Goal: Transaction & Acquisition: Download file/media

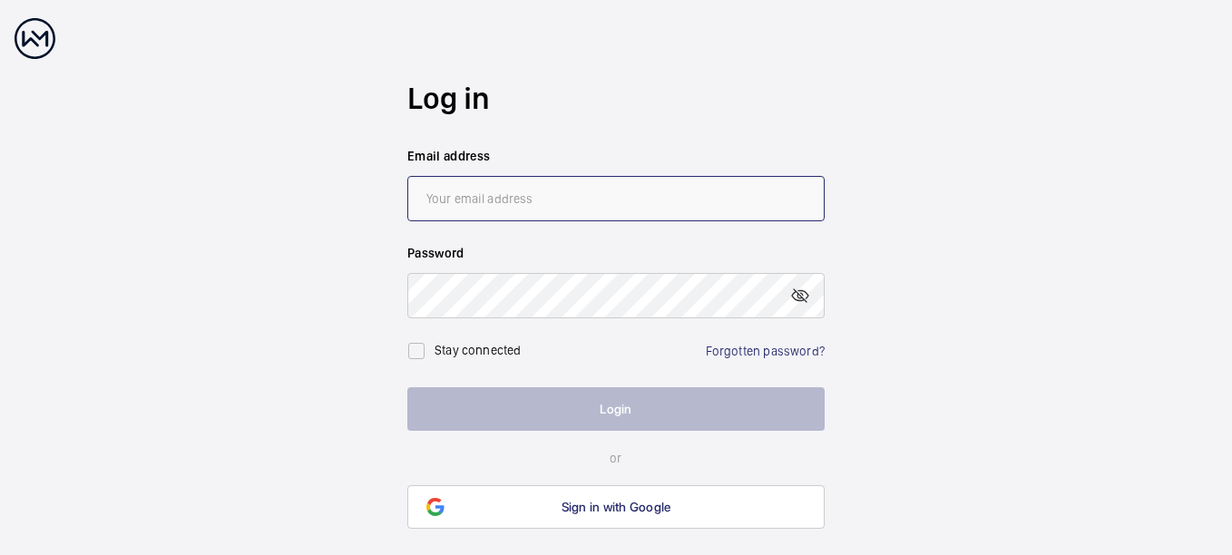
type input "[PERSON_NAME][EMAIL_ADDRESS][DOMAIN_NAME]"
click at [590, 404] on button "Login" at bounding box center [615, 409] width 417 height 44
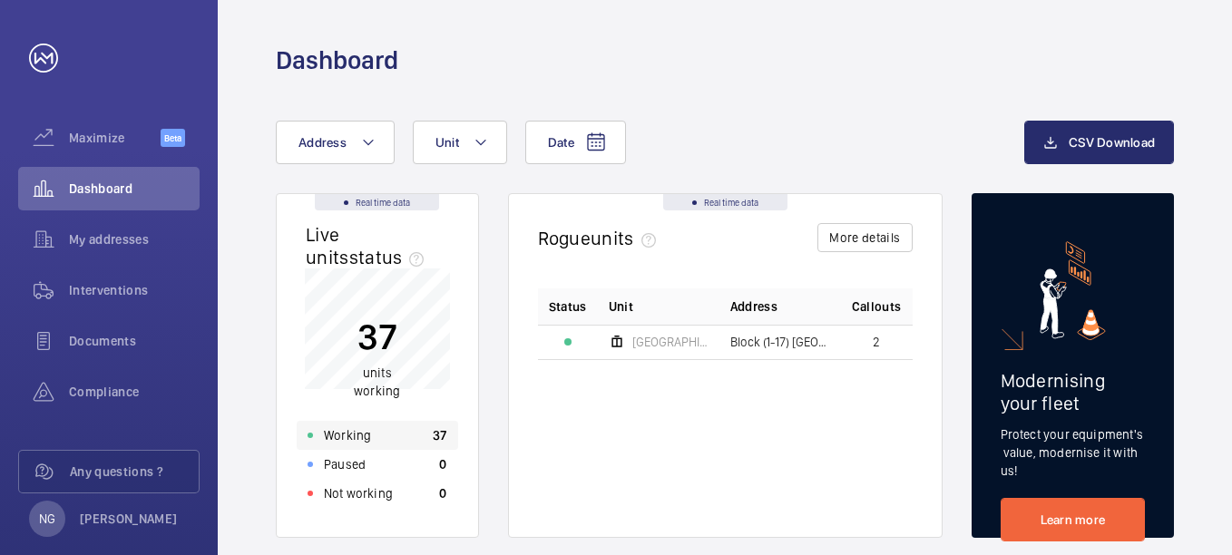
click at [362, 434] on p "Working" at bounding box center [347, 435] width 47 height 18
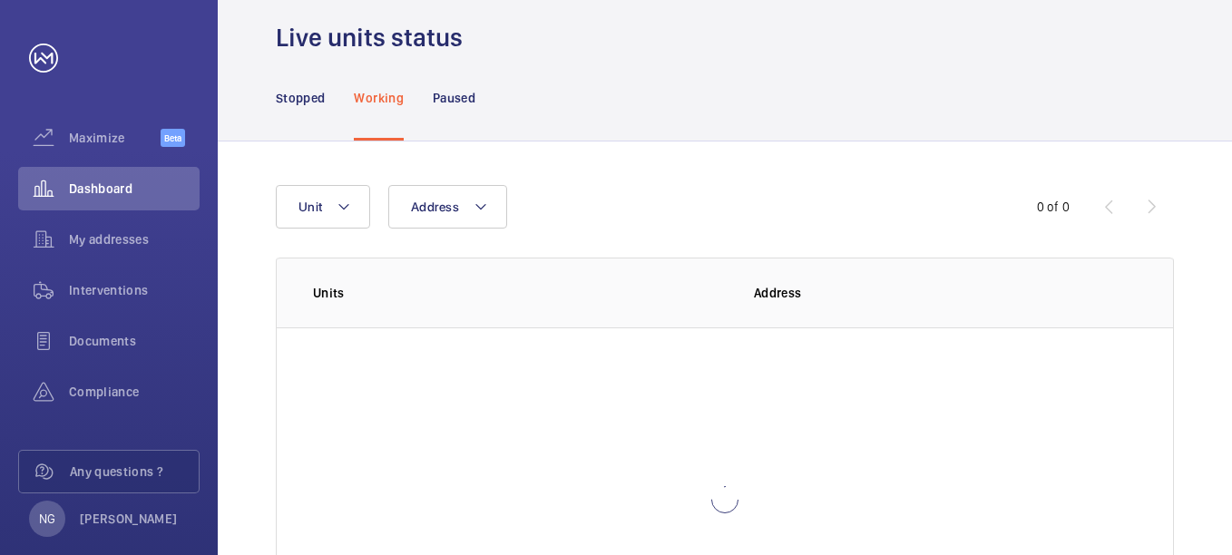
scroll to position [91, 0]
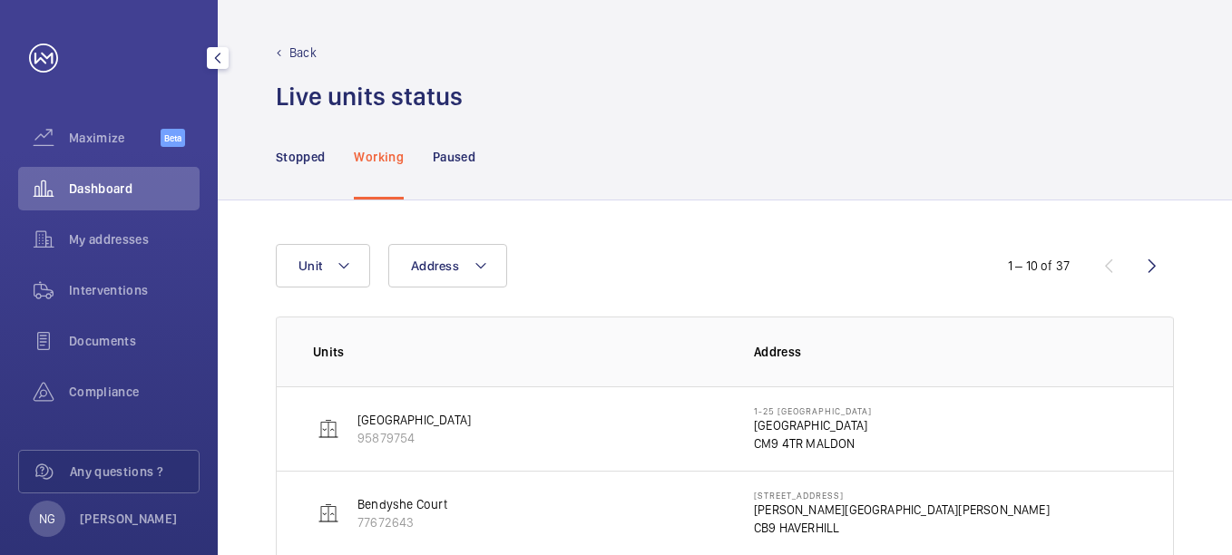
click at [229, 65] on div at bounding box center [218, 58] width 36 height 36
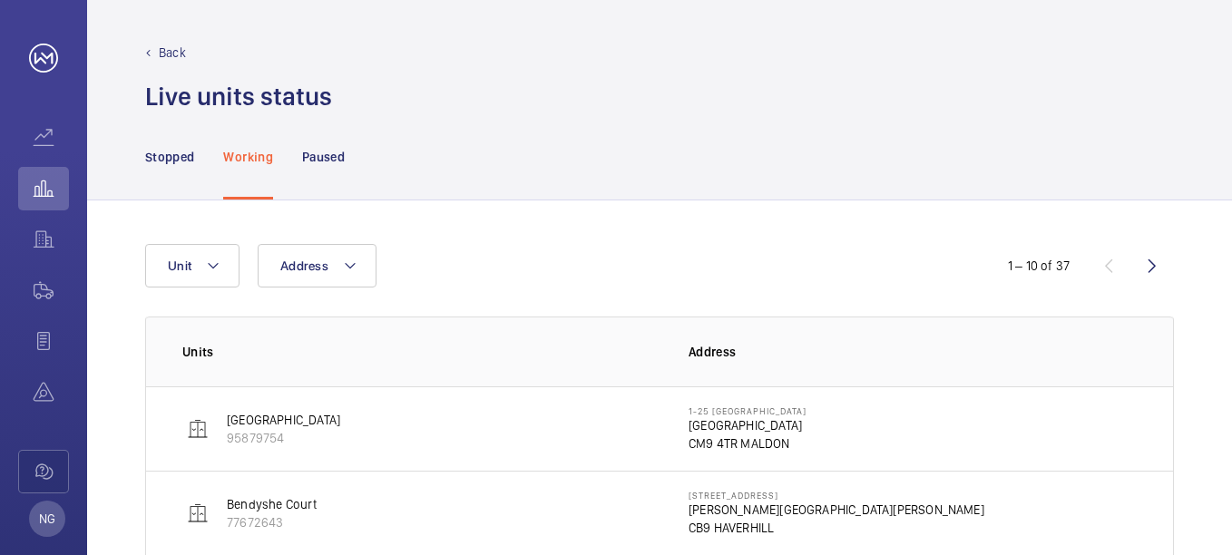
click at [169, 54] on p "Back" at bounding box center [172, 53] width 27 height 18
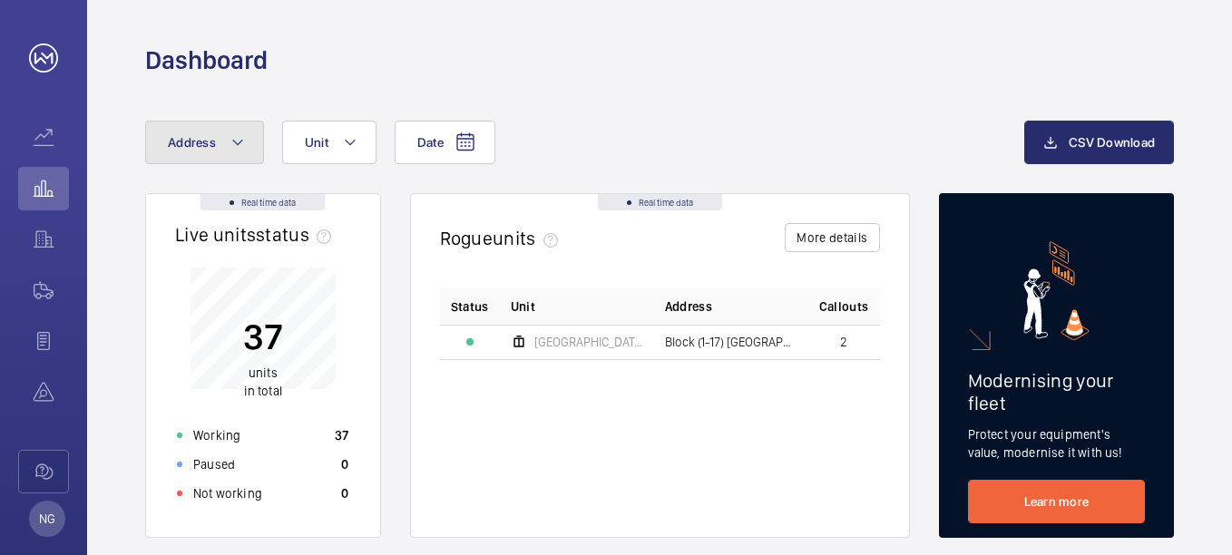
click at [233, 145] on mat-icon at bounding box center [237, 143] width 15 height 22
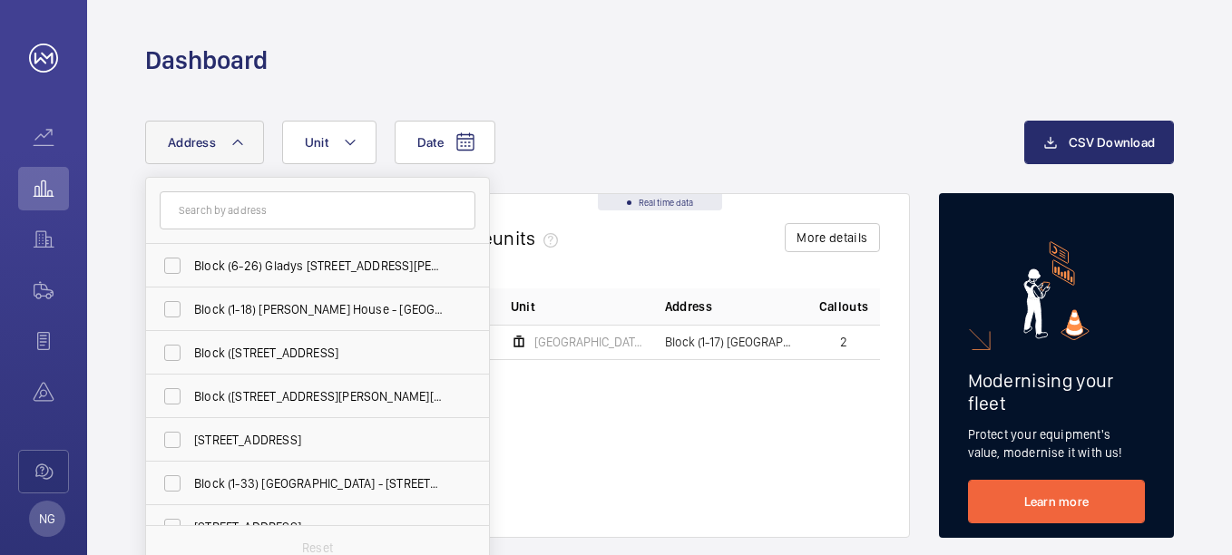
click at [233, 205] on input "text" at bounding box center [318, 210] width 316 height 38
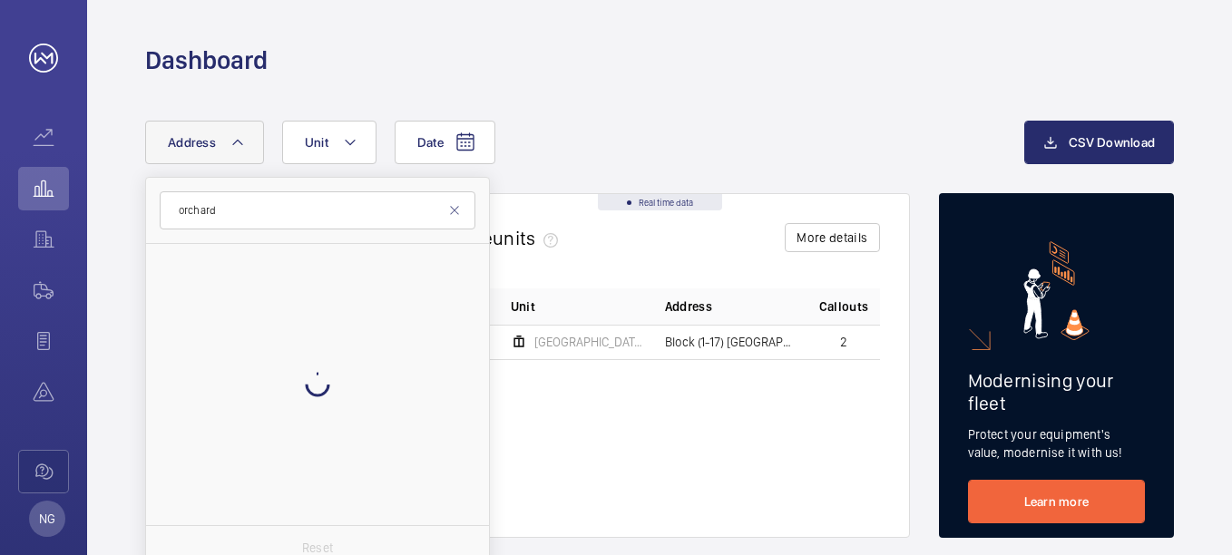
type input "orchard"
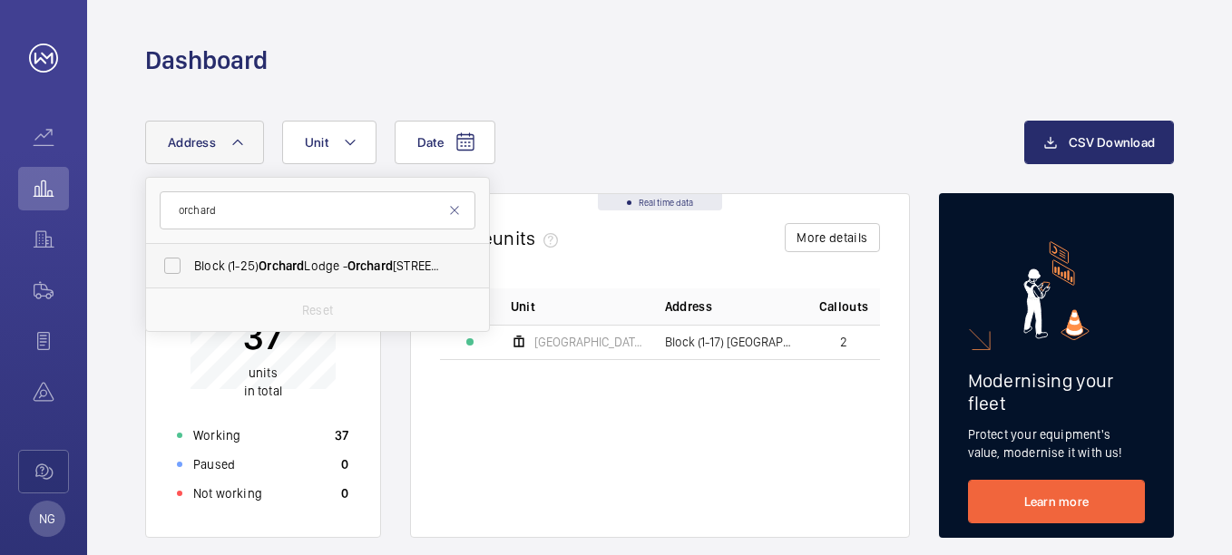
click at [288, 264] on span "Orchard" at bounding box center [281, 266] width 45 height 15
click at [191, 264] on input "Block (1-25) [GEOGRAPHIC_DATA] - [GEOGRAPHIC_DATA], [GEOGRAPHIC_DATA] 0AF" at bounding box center [172, 266] width 36 height 36
checkbox input "true"
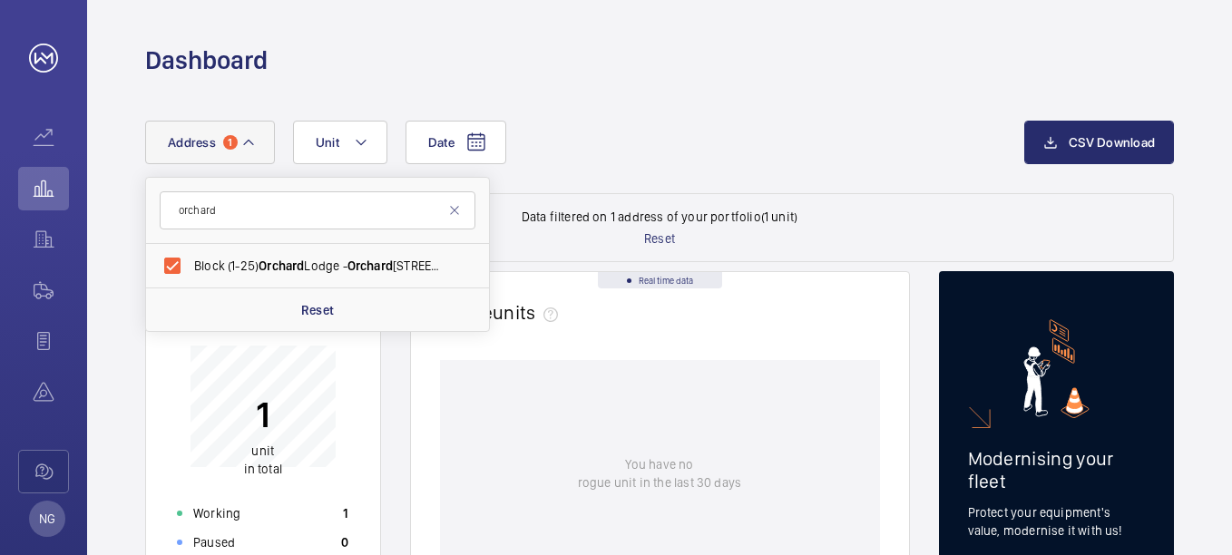
click at [738, 138] on div "Date Address [STREET_ADDRESS] Reset Unit" at bounding box center [584, 143] width 879 height 44
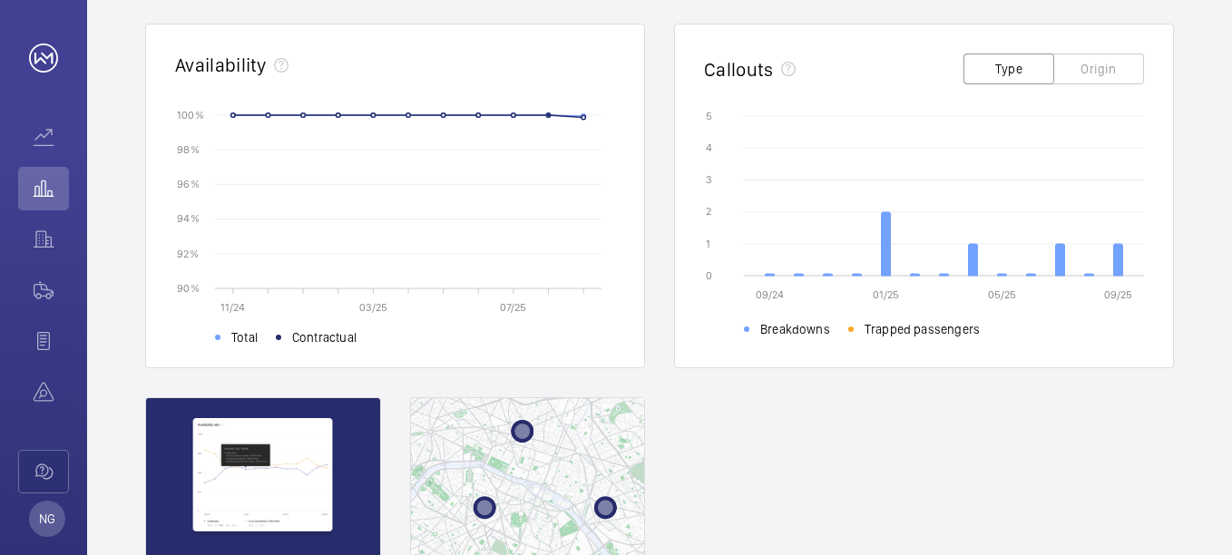
scroll to position [635, 0]
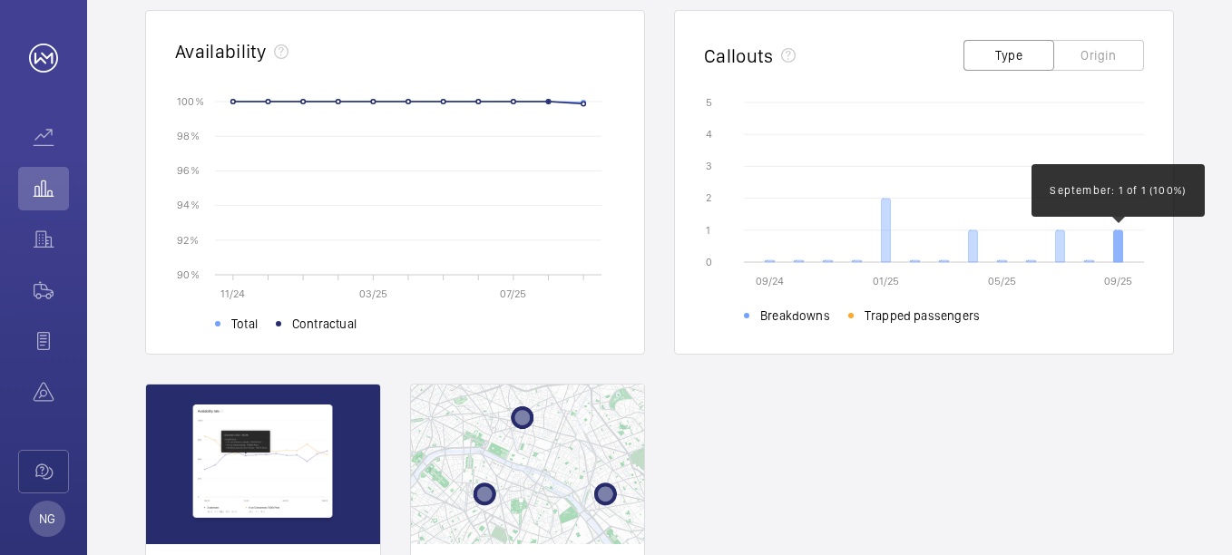
click at [1119, 251] on icon at bounding box center [1118, 246] width 9 height 32
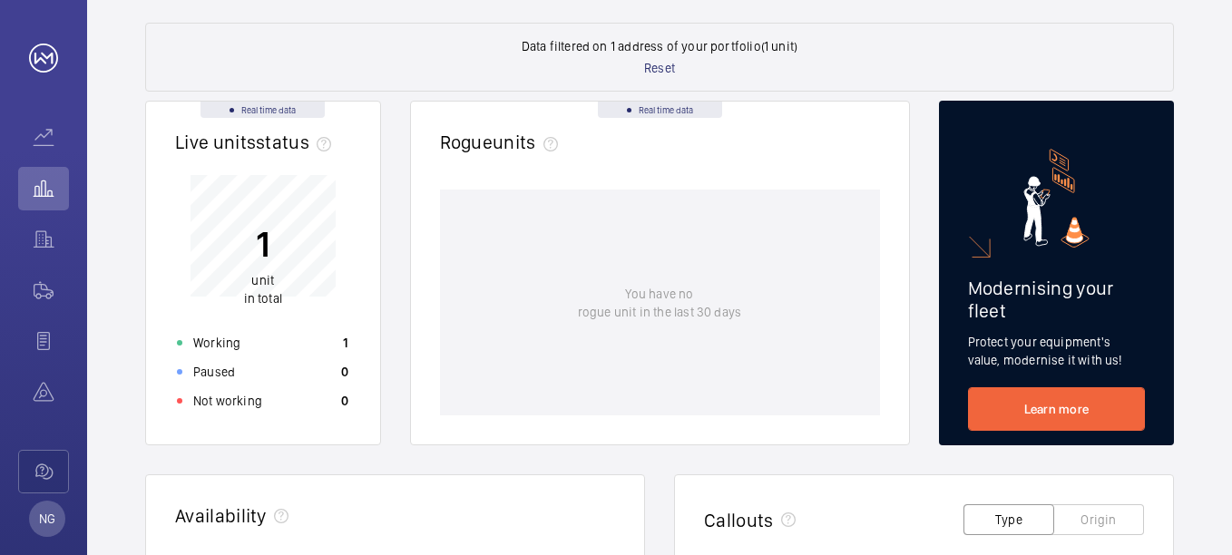
scroll to position [0, 0]
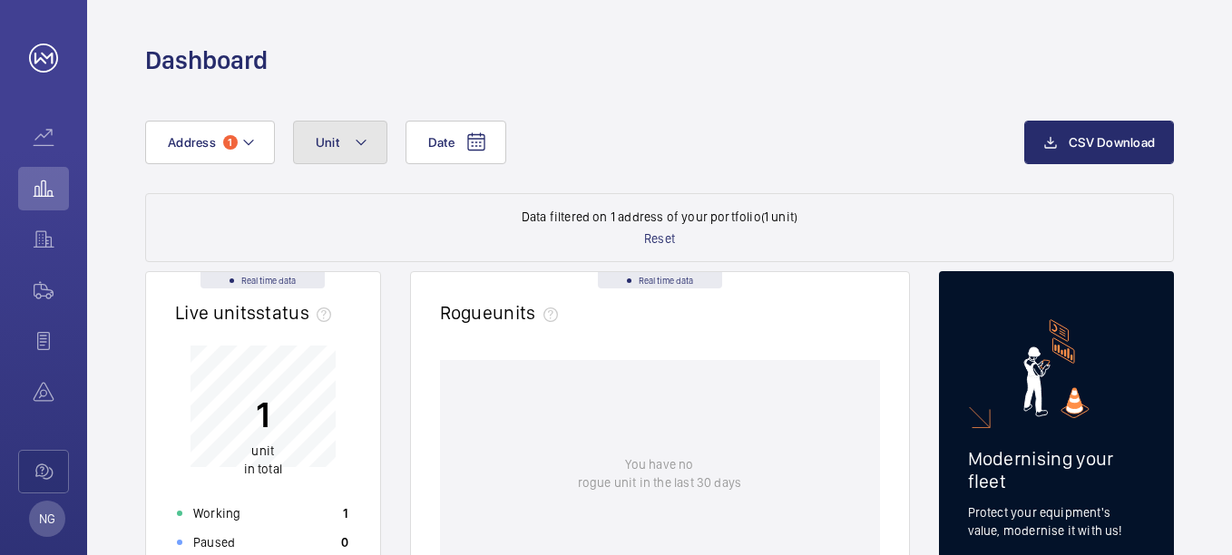
click at [370, 137] on button "Unit" at bounding box center [340, 143] width 94 height 44
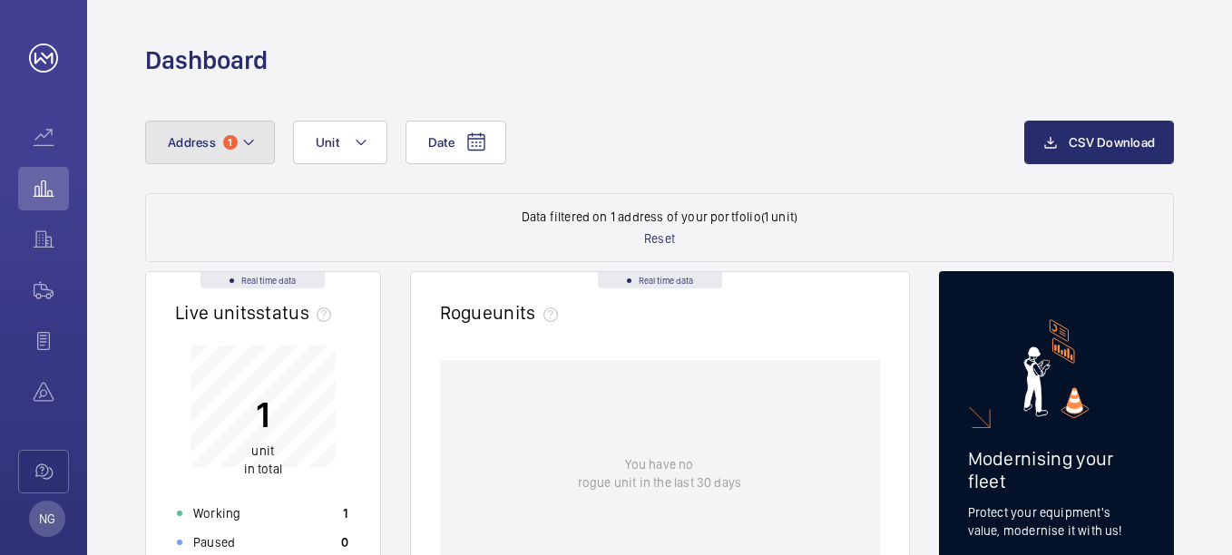
click at [253, 140] on mat-icon at bounding box center [248, 143] width 15 height 22
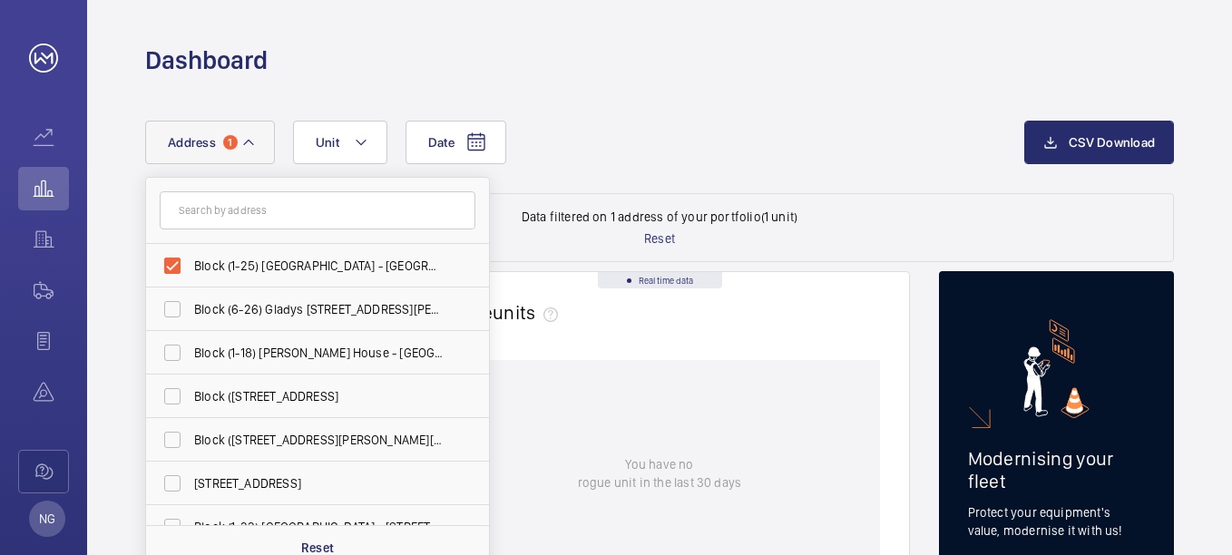
click at [750, 125] on div "Date Address 1 Block (1-25) [GEOGRAPHIC_DATA] - [GEOGRAPHIC_DATA] (6-26) [PERSO…" at bounding box center [584, 143] width 879 height 44
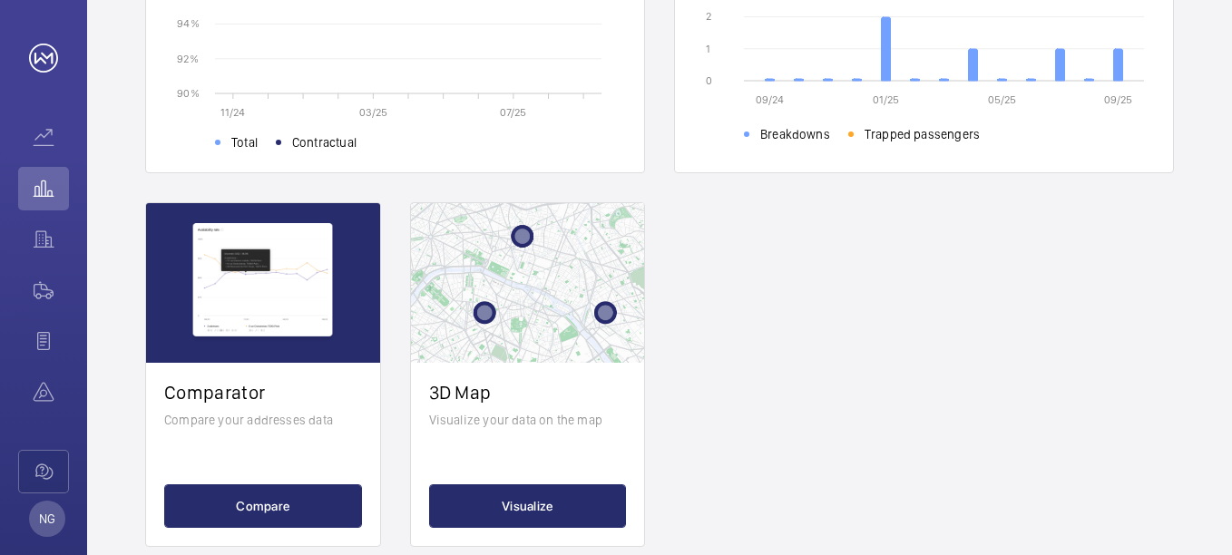
scroll to position [635, 0]
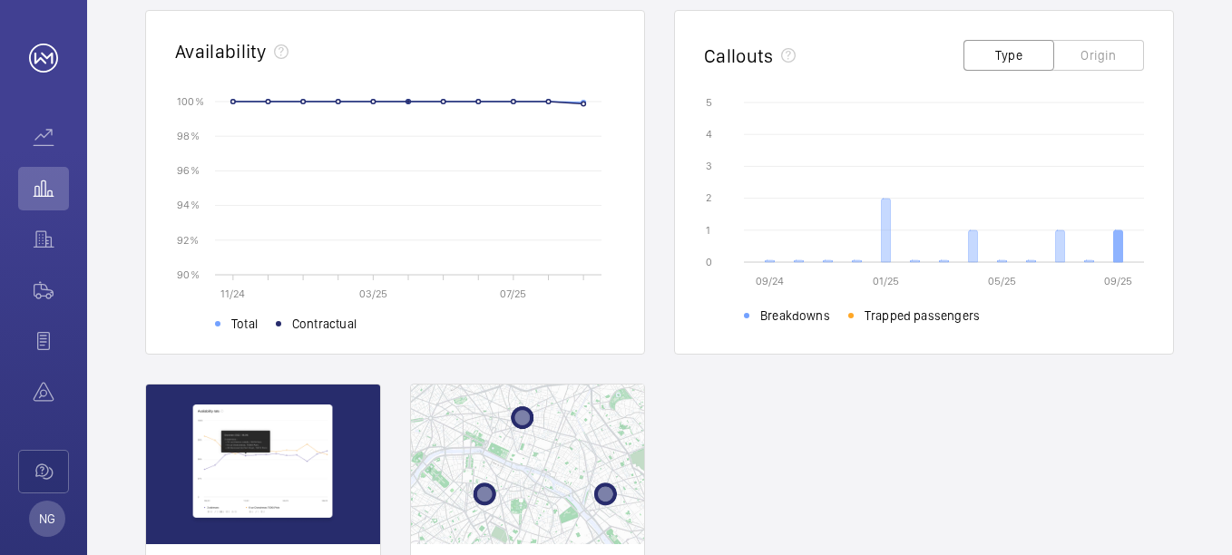
click at [1114, 245] on icon at bounding box center [1118, 246] width 9 height 32
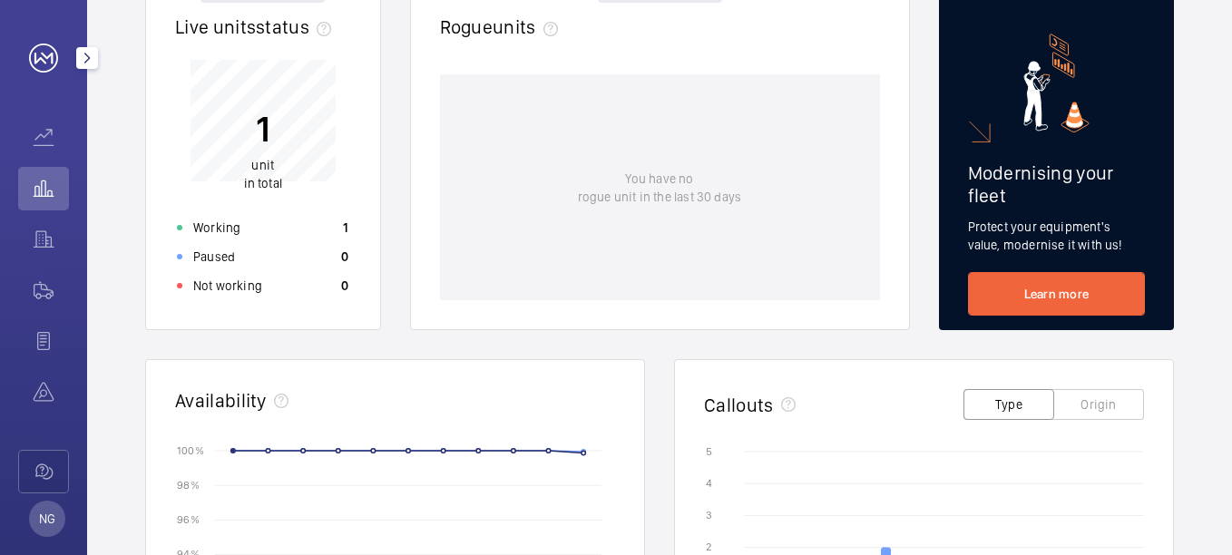
scroll to position [272, 0]
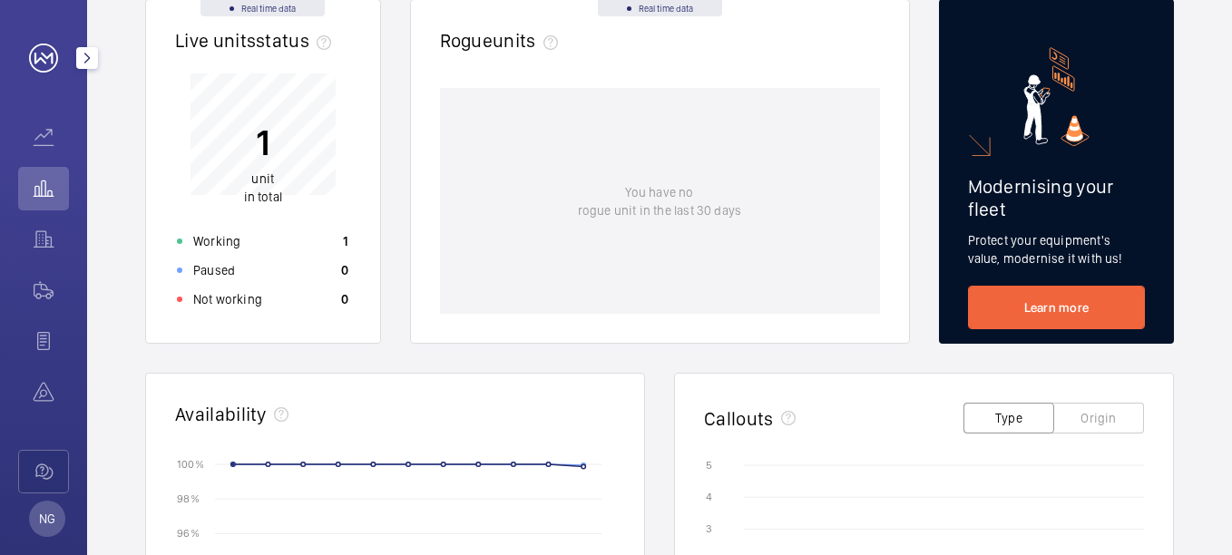
click at [86, 61] on mat-icon "button" at bounding box center [87, 58] width 22 height 15
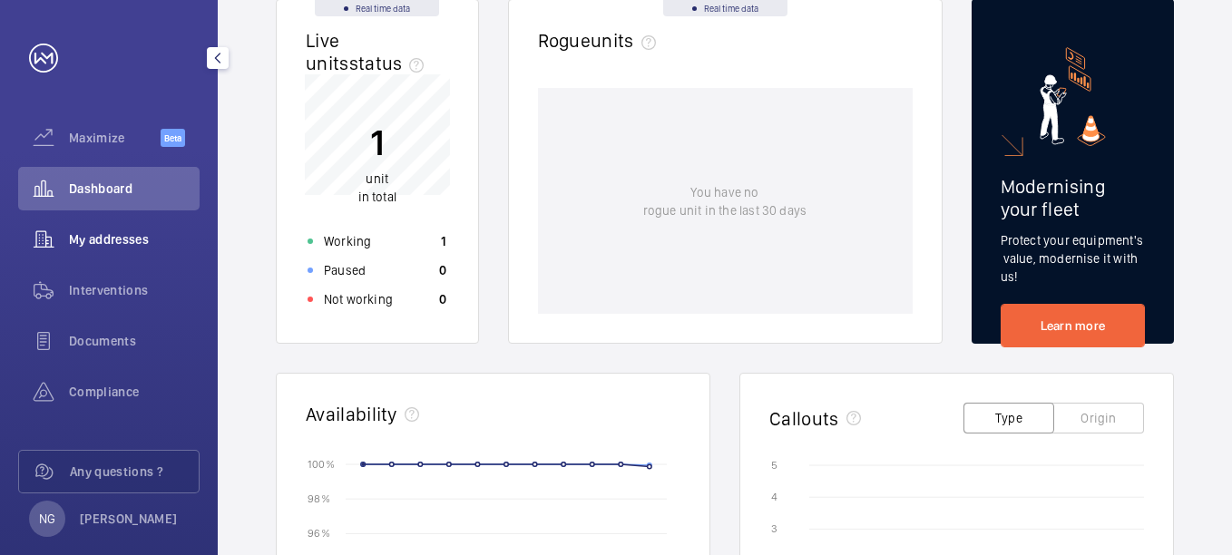
click at [121, 238] on span "My addresses" at bounding box center [134, 239] width 131 height 18
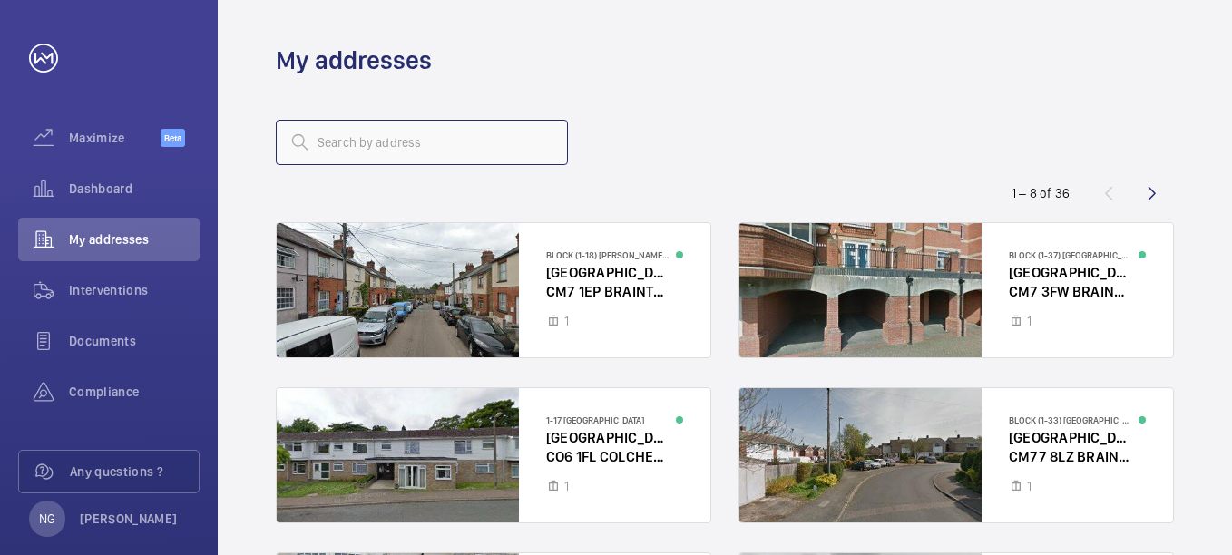
click at [361, 134] on input "text" at bounding box center [422, 142] width 292 height 45
type input "orchard"
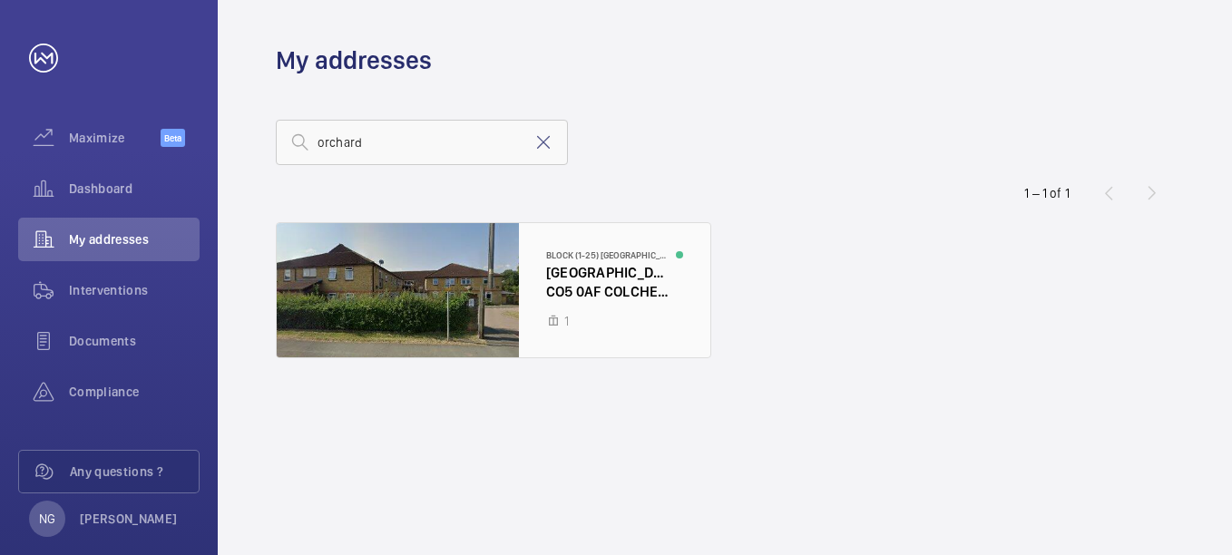
click at [404, 251] on div at bounding box center [494, 290] width 434 height 134
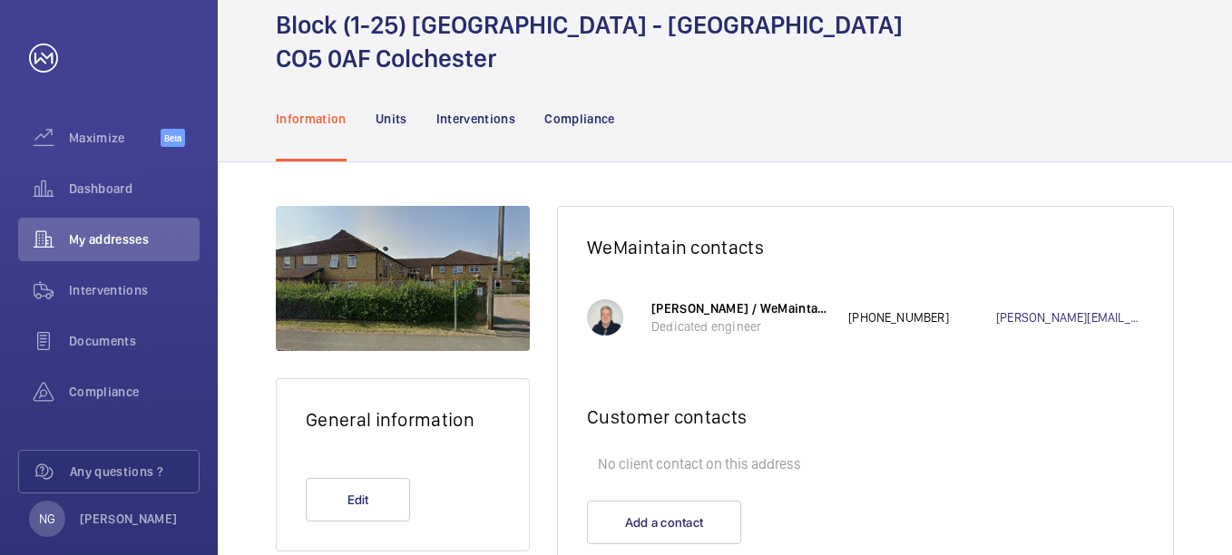
scroll to position [134, 0]
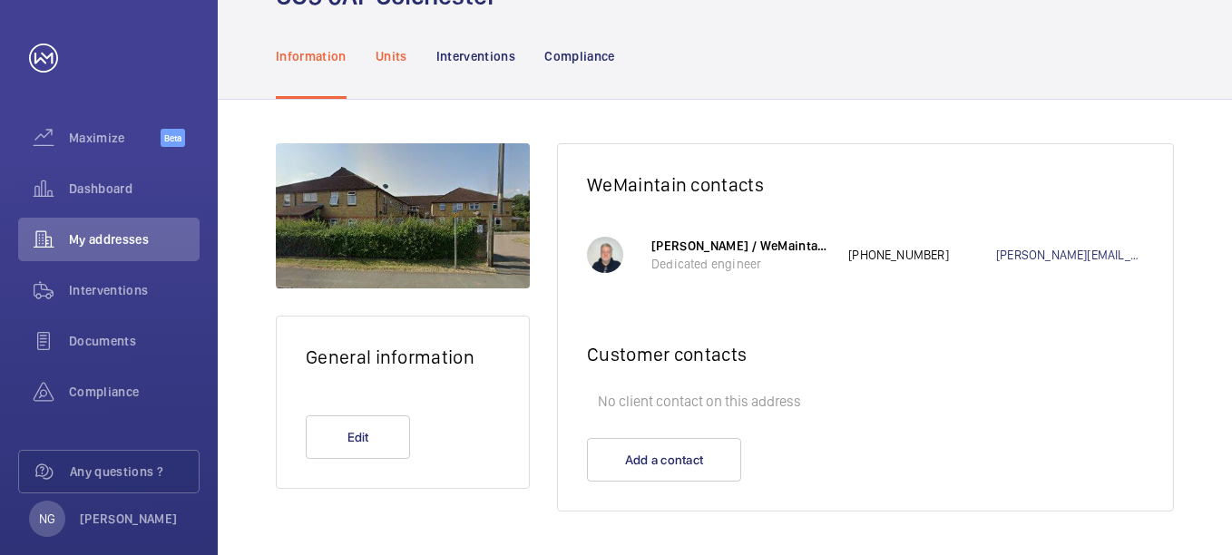
click at [399, 57] on p "Units" at bounding box center [392, 56] width 32 height 18
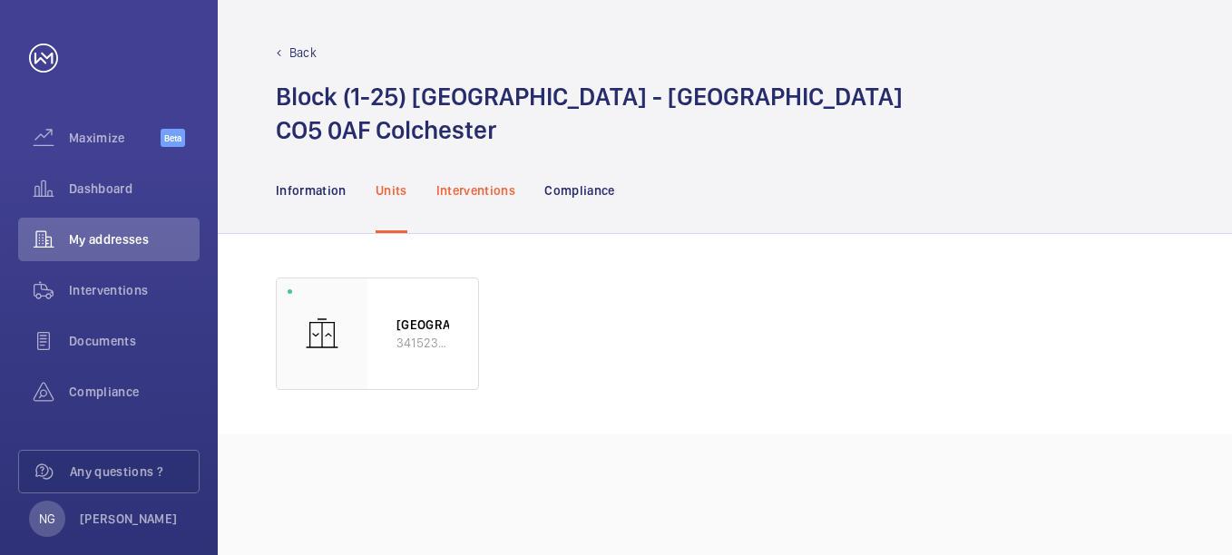
click at [467, 183] on p "Interventions" at bounding box center [476, 190] width 80 height 18
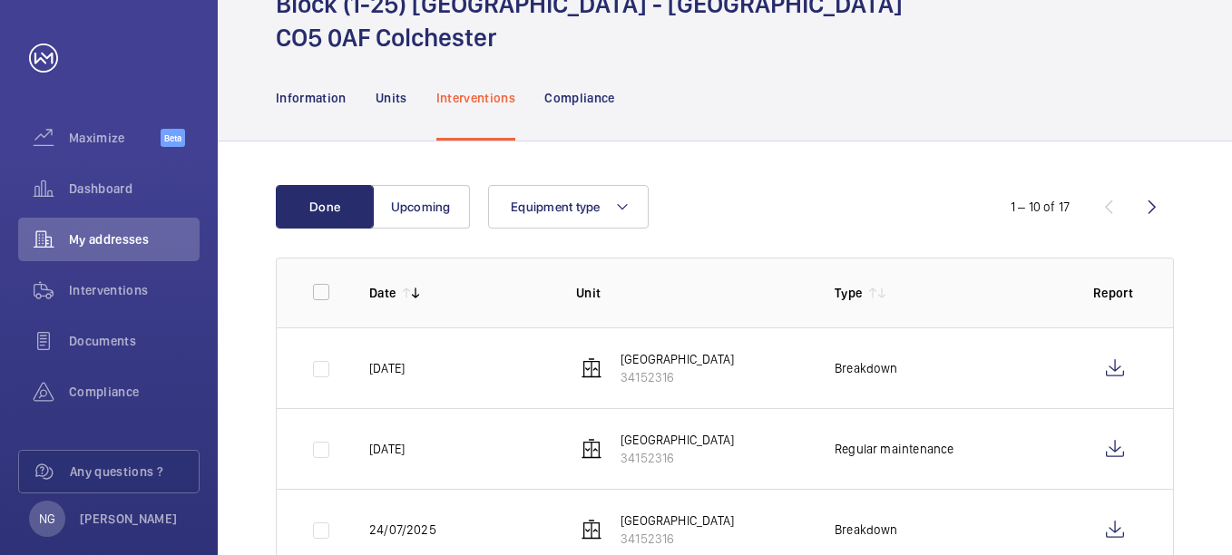
scroll to position [181, 0]
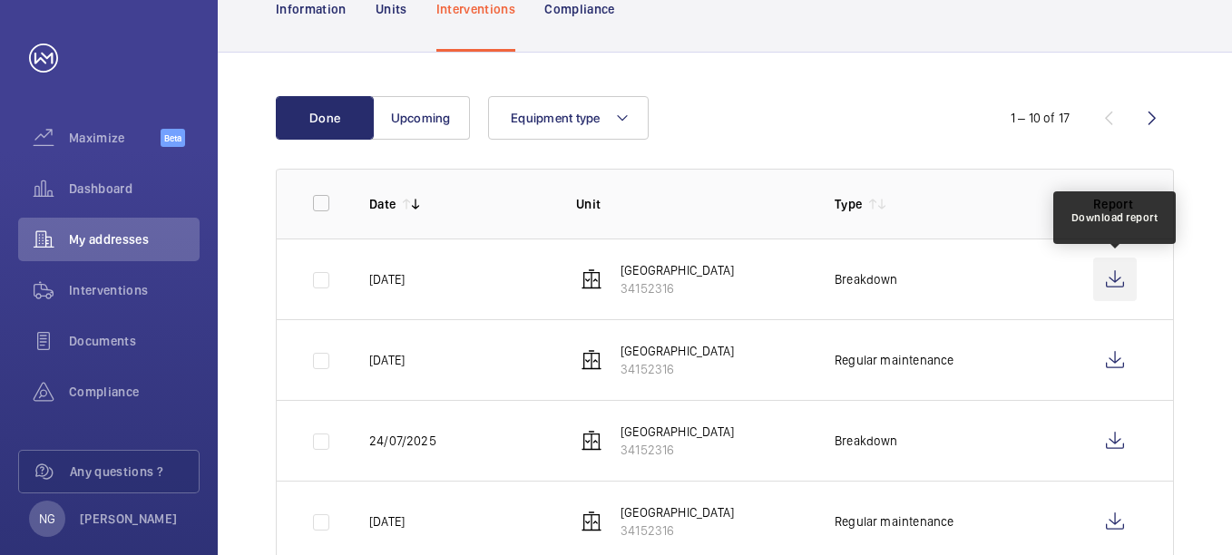
click at [1106, 276] on wm-front-icon-button at bounding box center [1115, 280] width 44 height 44
